Goal: Find specific page/section: Find specific page/section

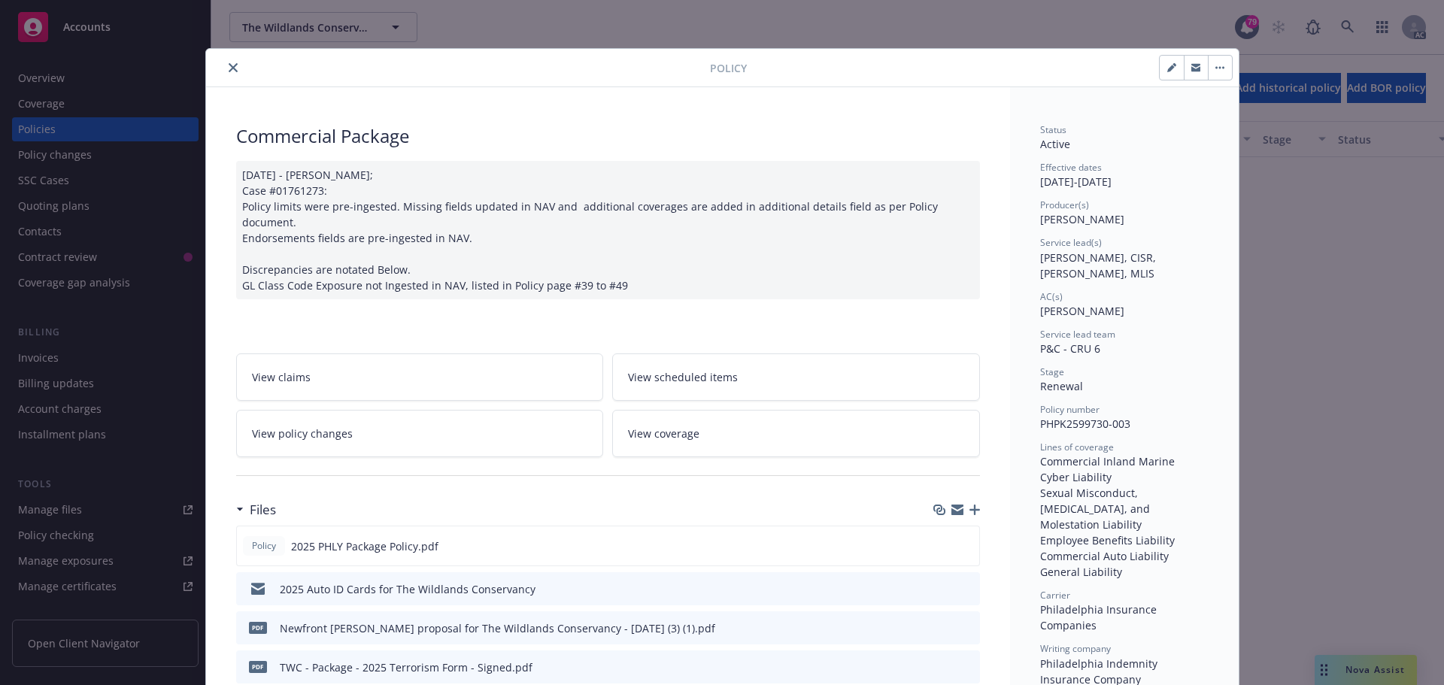
scroll to position [1203, 0]
click at [235, 68] on button "close" at bounding box center [233, 68] width 18 height 18
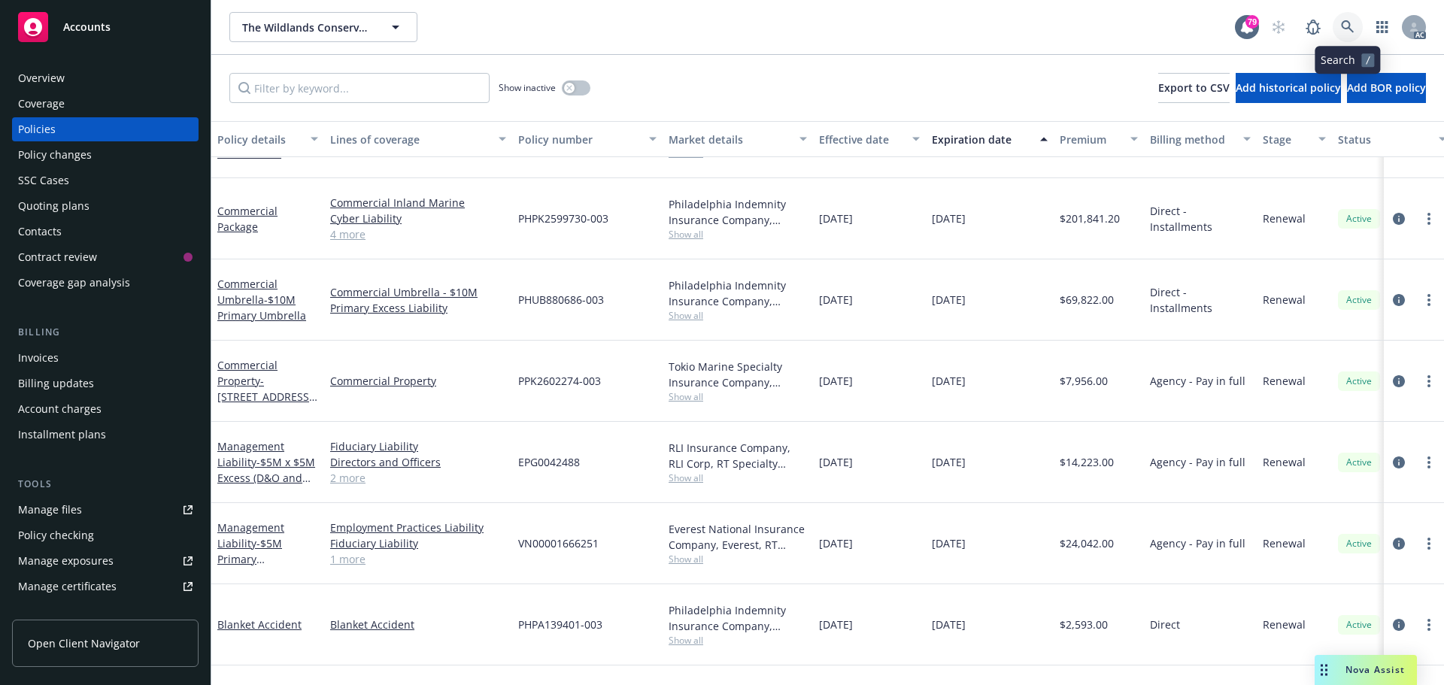
click at [1343, 17] on link at bounding box center [1347, 27] width 30 height 30
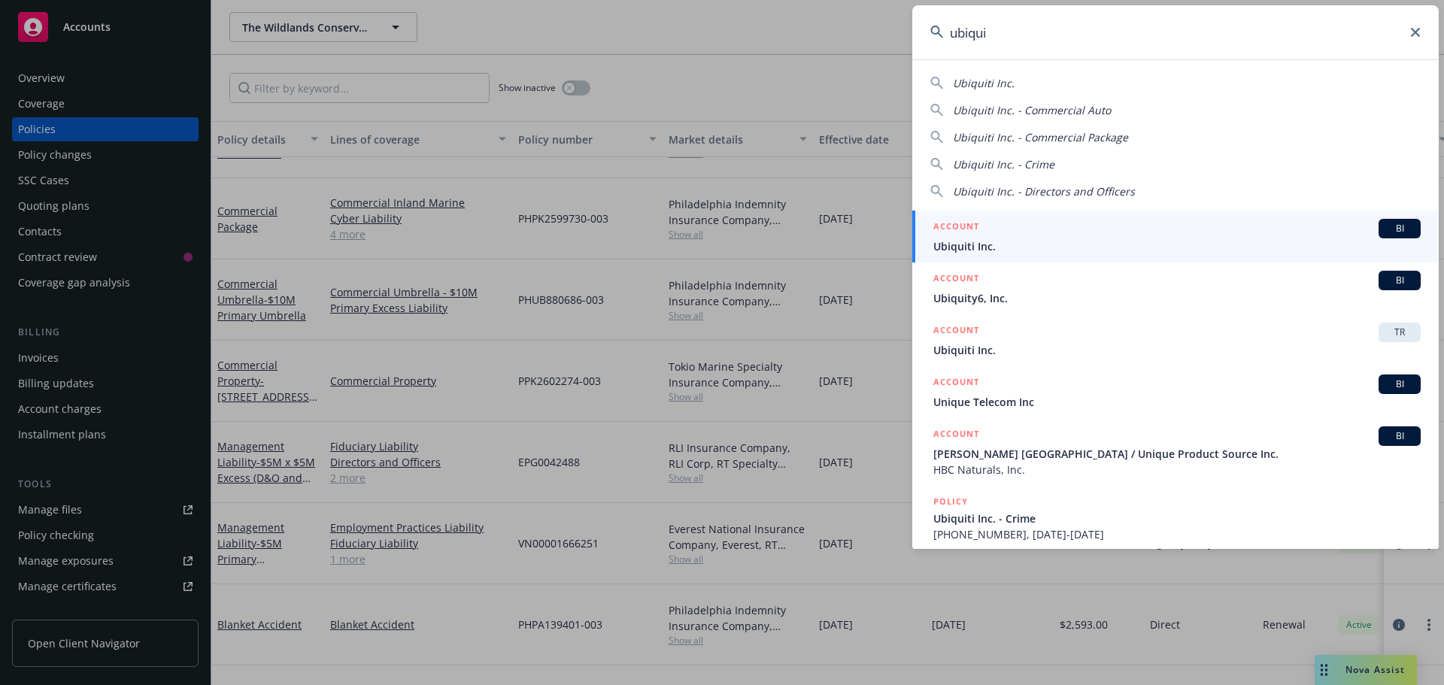
type input "ubiqui"
click at [1000, 226] on div "ACCOUNT BI" at bounding box center [1176, 229] width 487 height 20
